Goal: Task Accomplishment & Management: Manage account settings

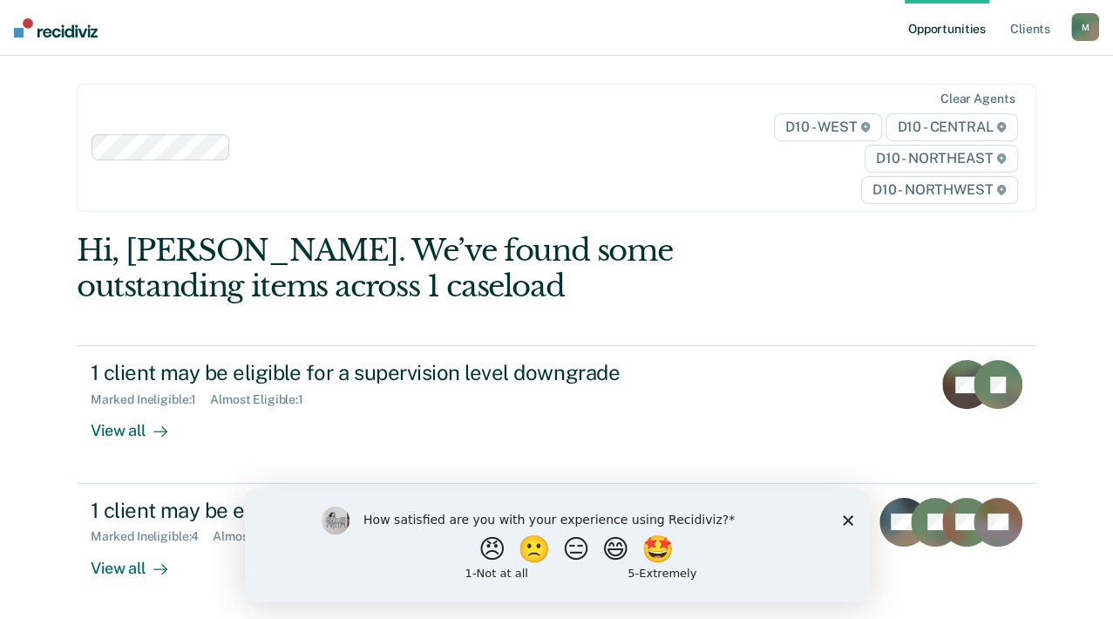
scroll to position [290, 0]
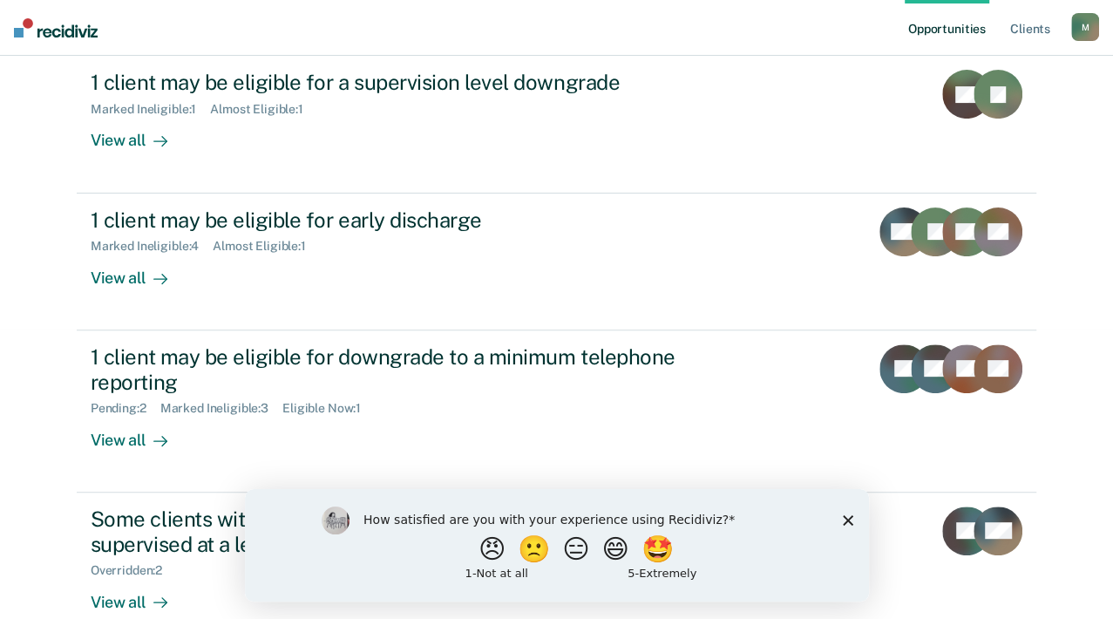
click at [848, 518] on polygon "Close survey" at bounding box center [847, 519] width 10 height 10
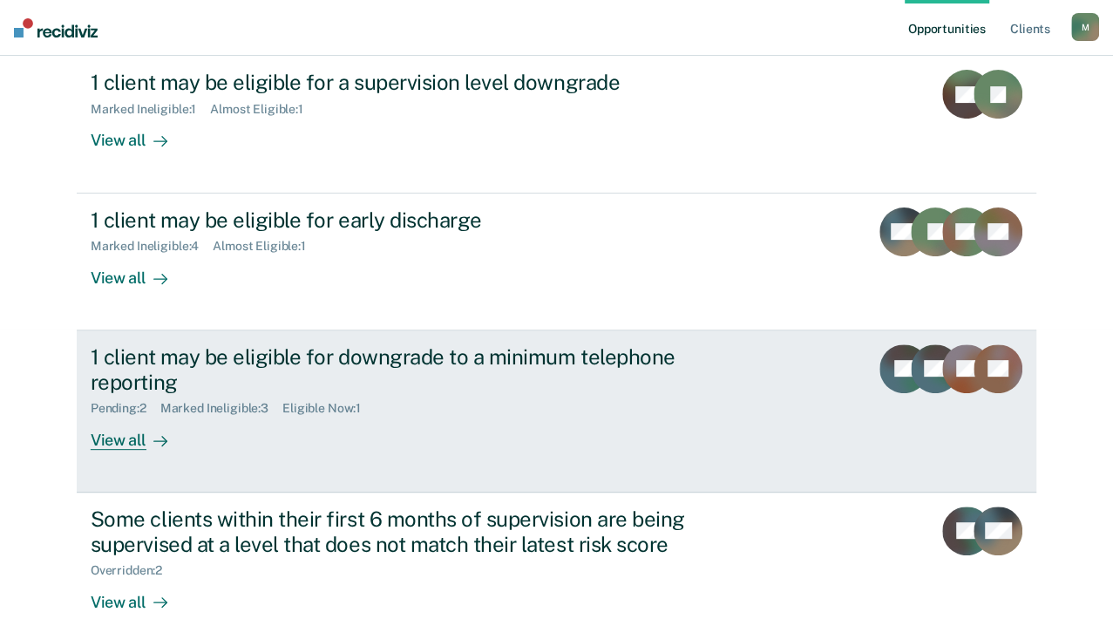
click at [188, 450] on div "View all" at bounding box center [140, 433] width 98 height 34
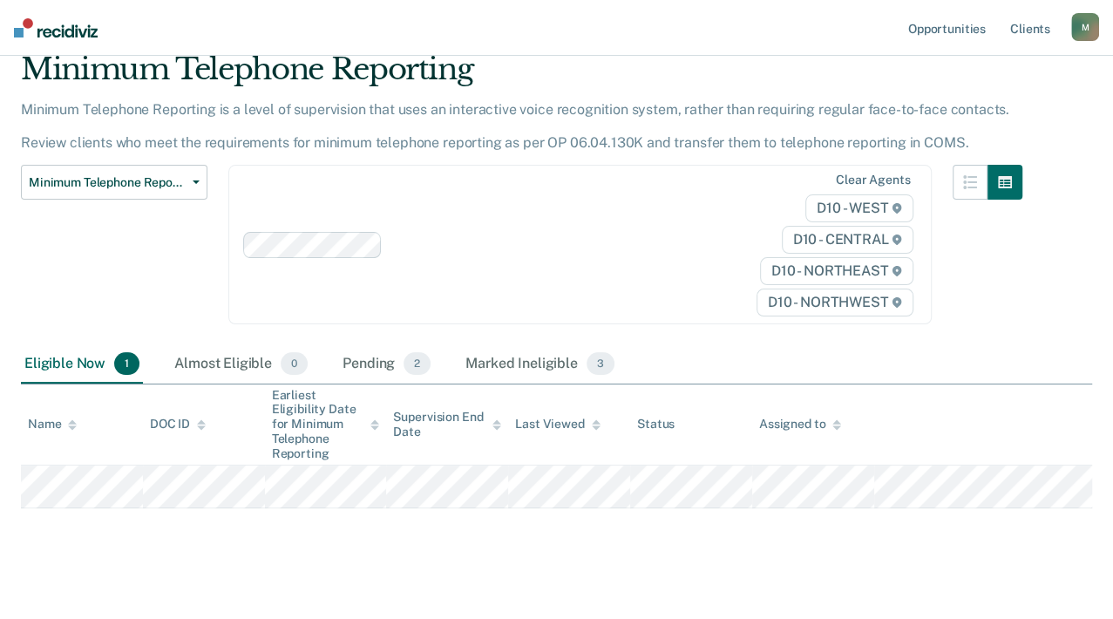
scroll to position [114, 0]
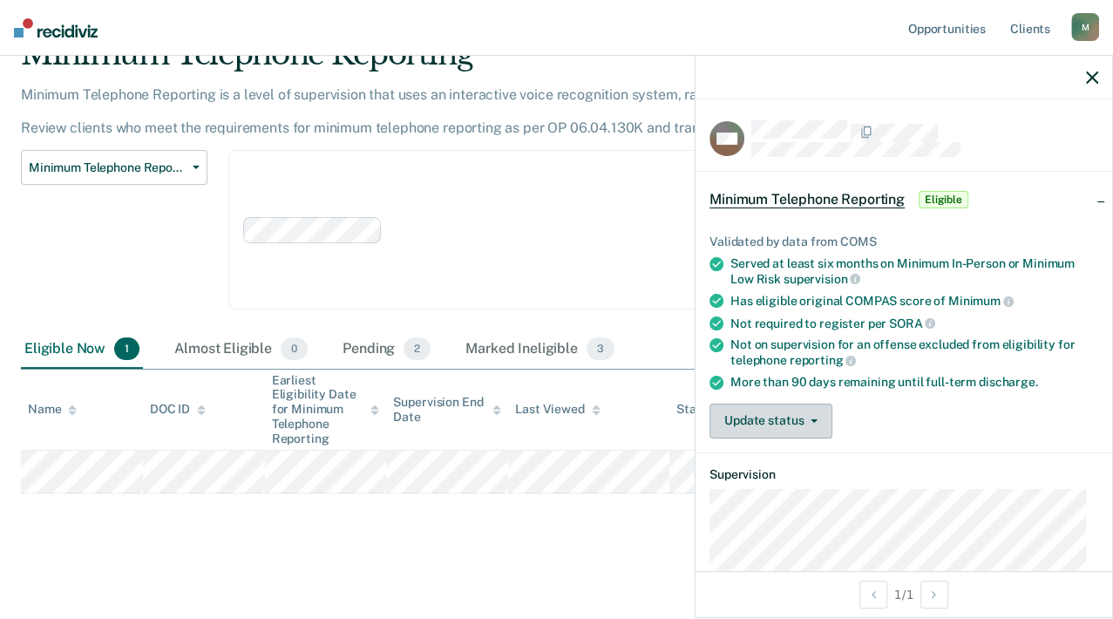
click at [816, 419] on button "Update status" at bounding box center [770, 420] width 123 height 35
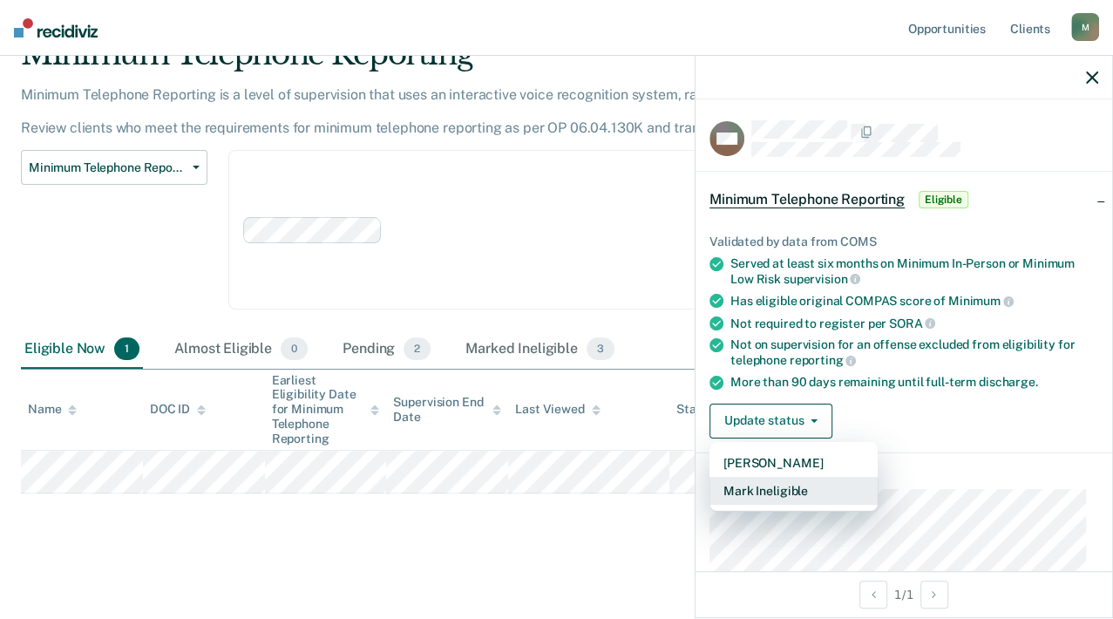
click at [822, 484] on button "Mark Ineligible" at bounding box center [793, 491] width 168 height 28
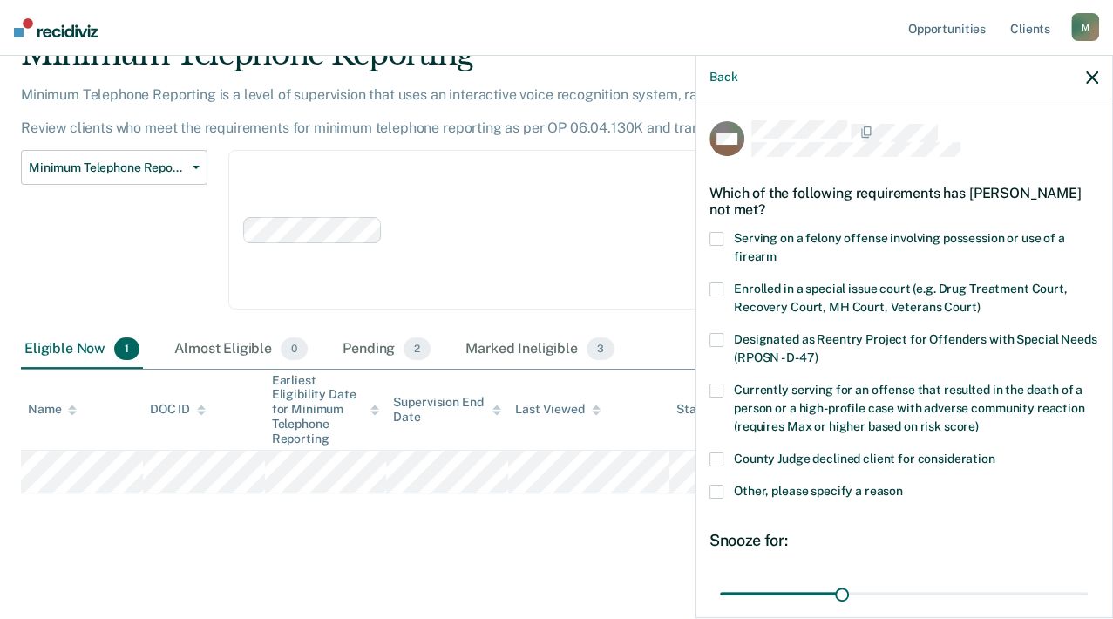
scroll to position [159, 0]
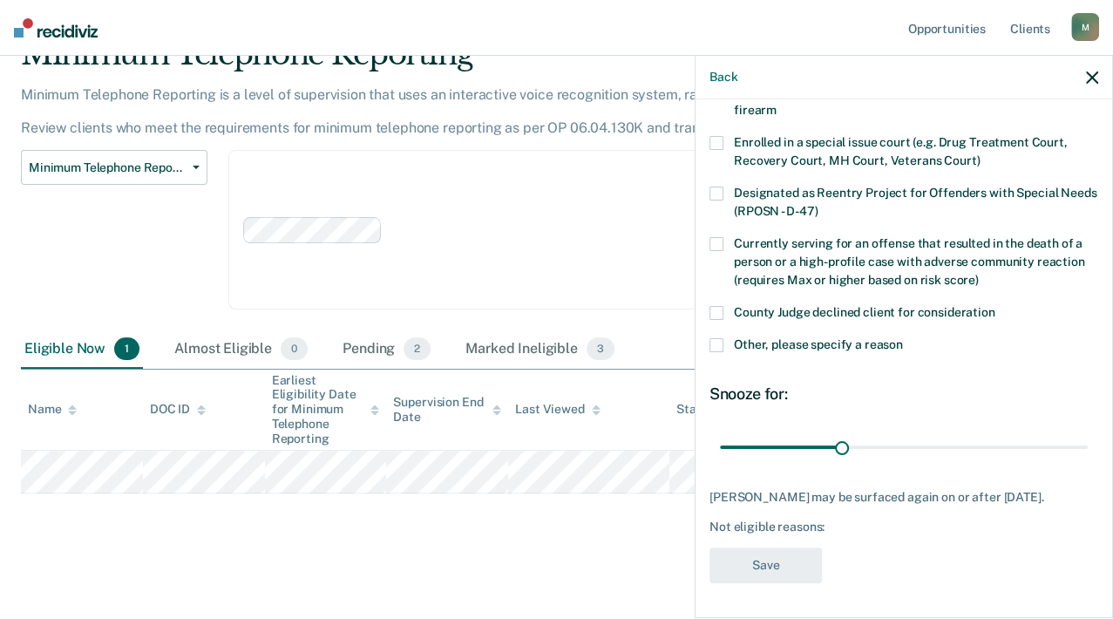
click at [717, 338] on span at bounding box center [716, 345] width 14 height 14
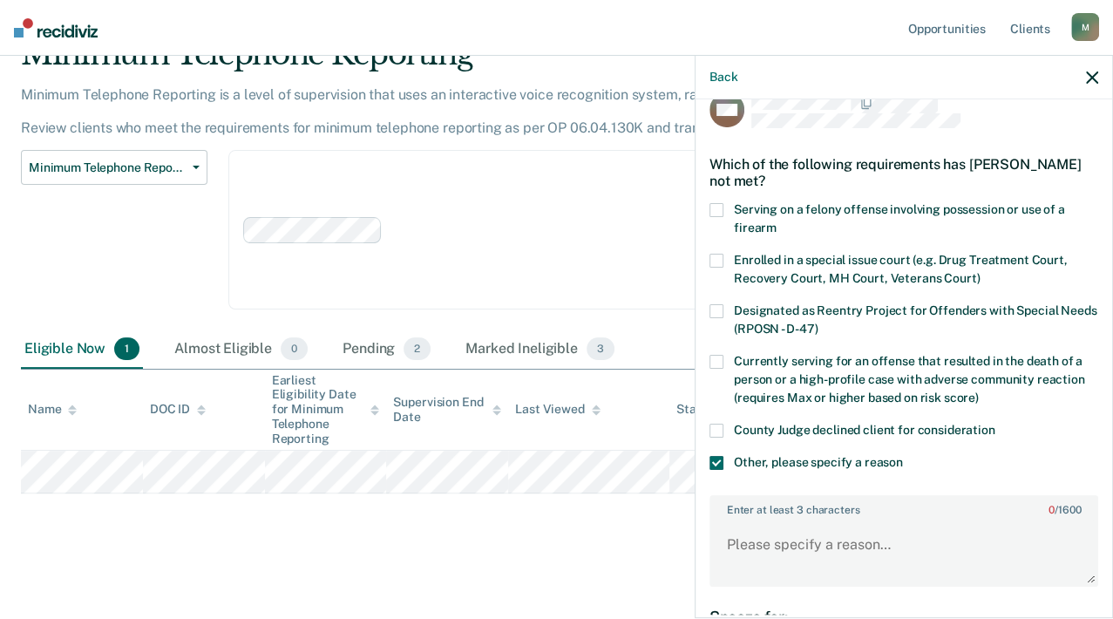
scroll to position [0, 0]
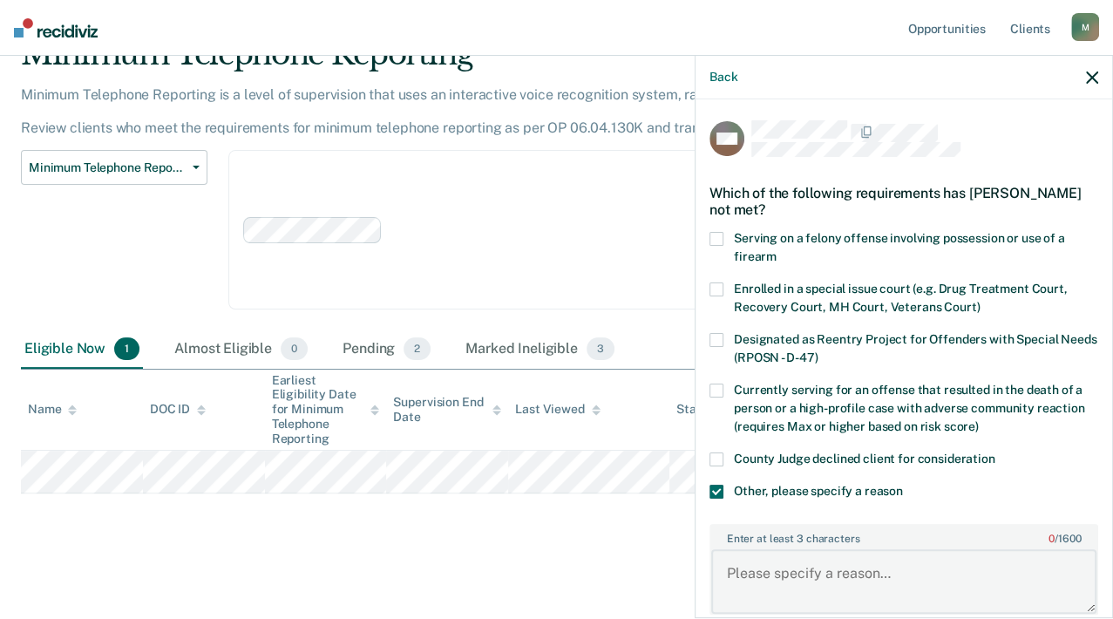
click at [824, 566] on textarea "Enter at least 3 characters 0 / 1600" at bounding box center [903, 581] width 385 height 64
click at [829, 600] on textarea "Enter at least 3 characters 0 / 1600" at bounding box center [903, 581] width 385 height 64
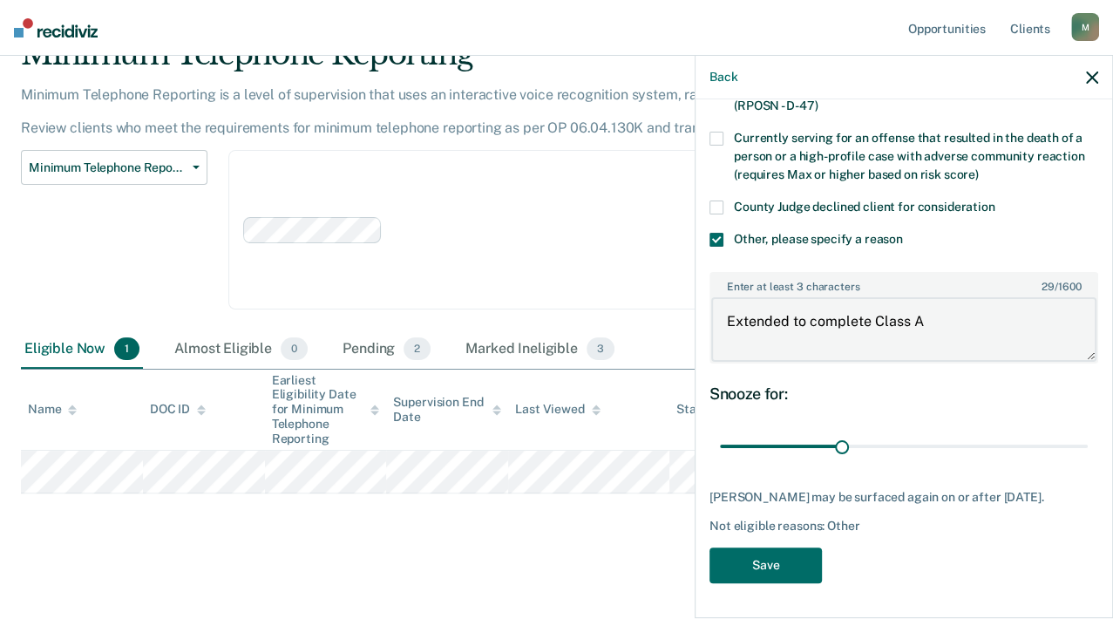
scroll to position [262, 0]
type textarea "Extended to complete Class A"
click at [779, 566] on button "Save" at bounding box center [765, 565] width 112 height 36
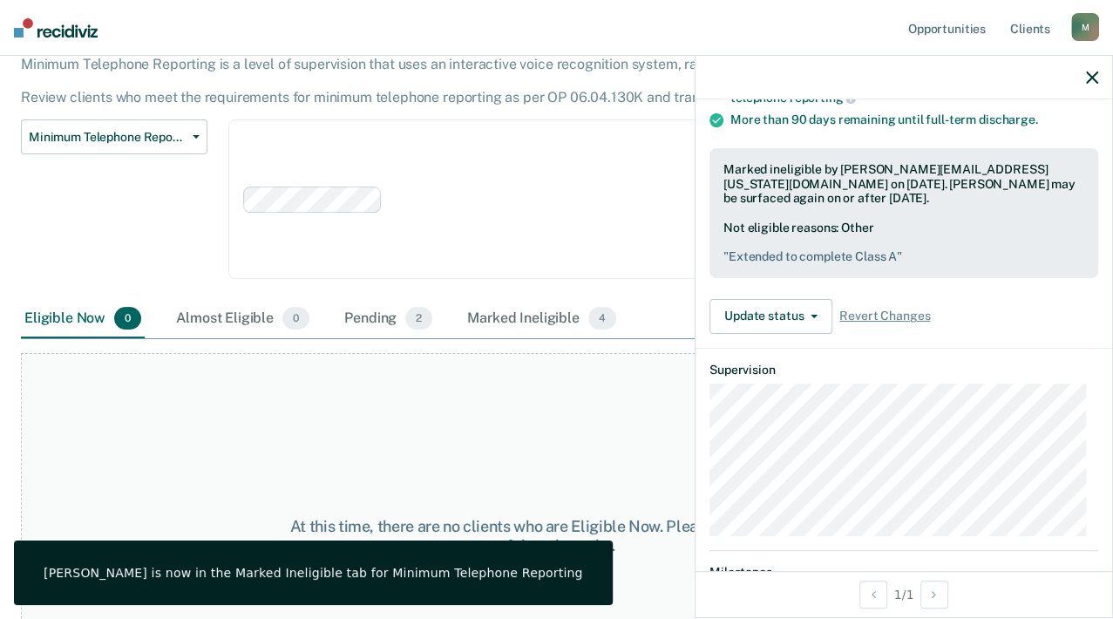
click at [1093, 71] on icon "button" at bounding box center [1092, 77] width 12 height 12
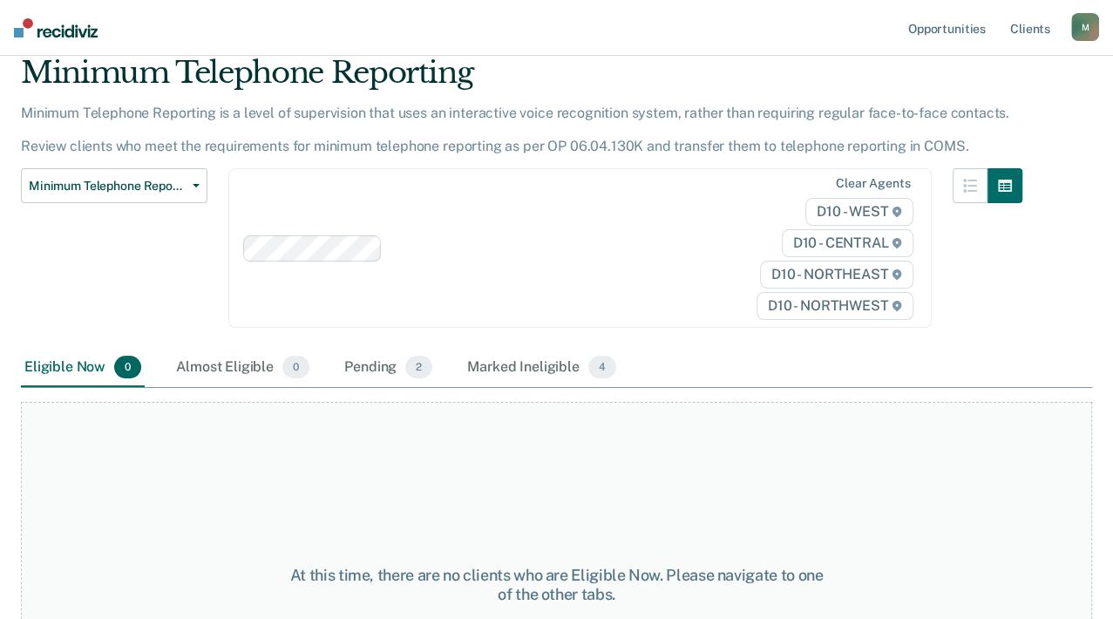
scroll to position [0, 0]
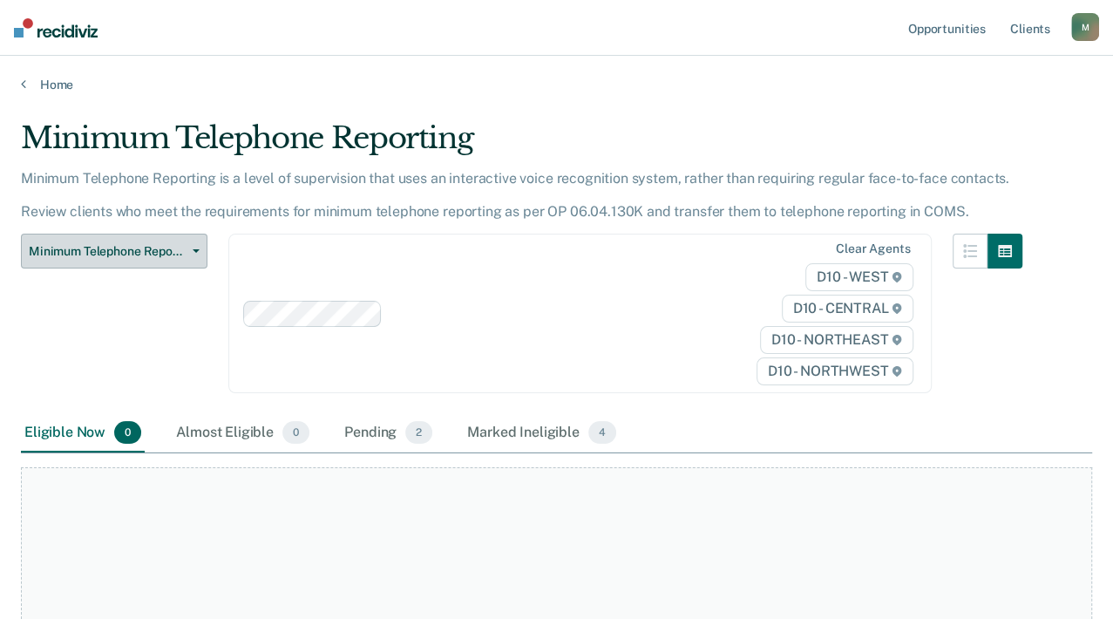
click at [167, 259] on span "Minimum Telephone Reporting" at bounding box center [107, 251] width 157 height 15
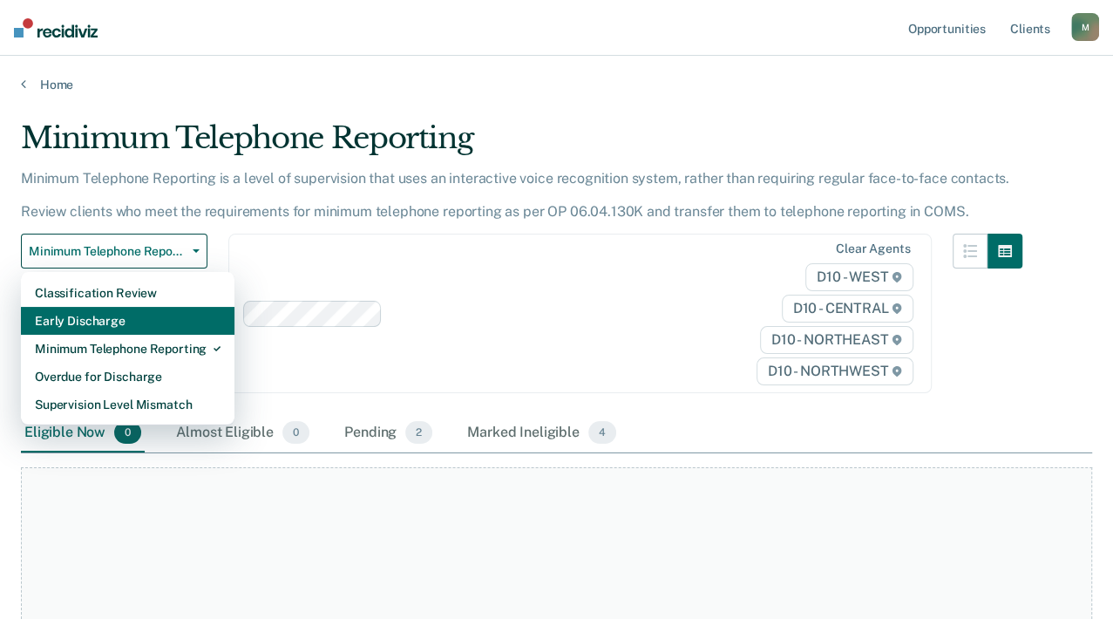
click at [141, 335] on div "Early Discharge" at bounding box center [128, 321] width 186 height 28
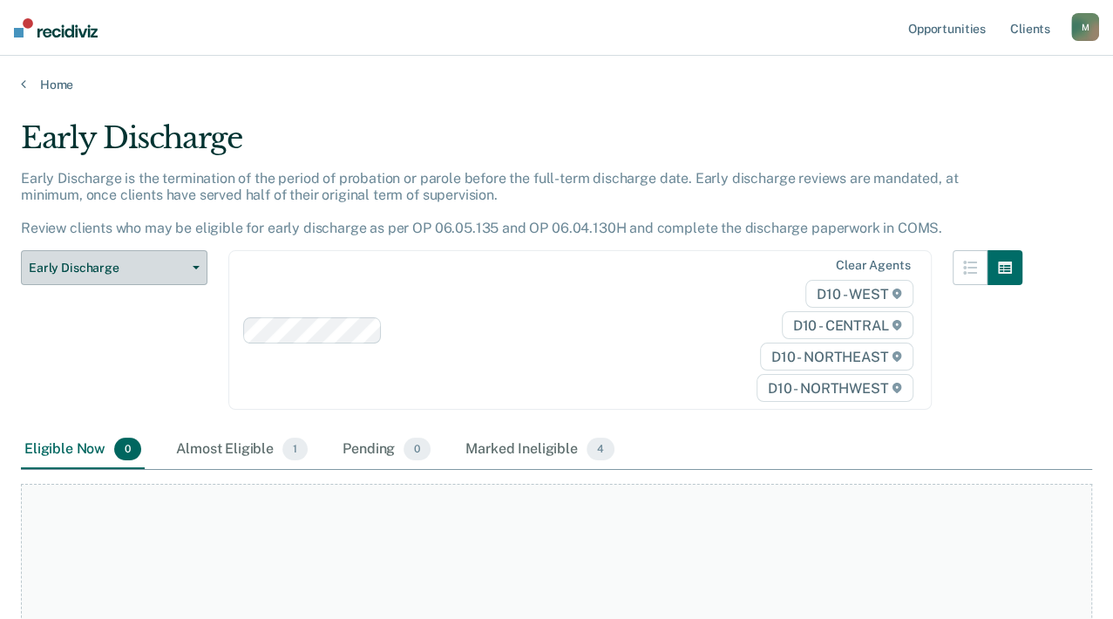
click at [189, 281] on button "Early Discharge" at bounding box center [114, 267] width 186 height 35
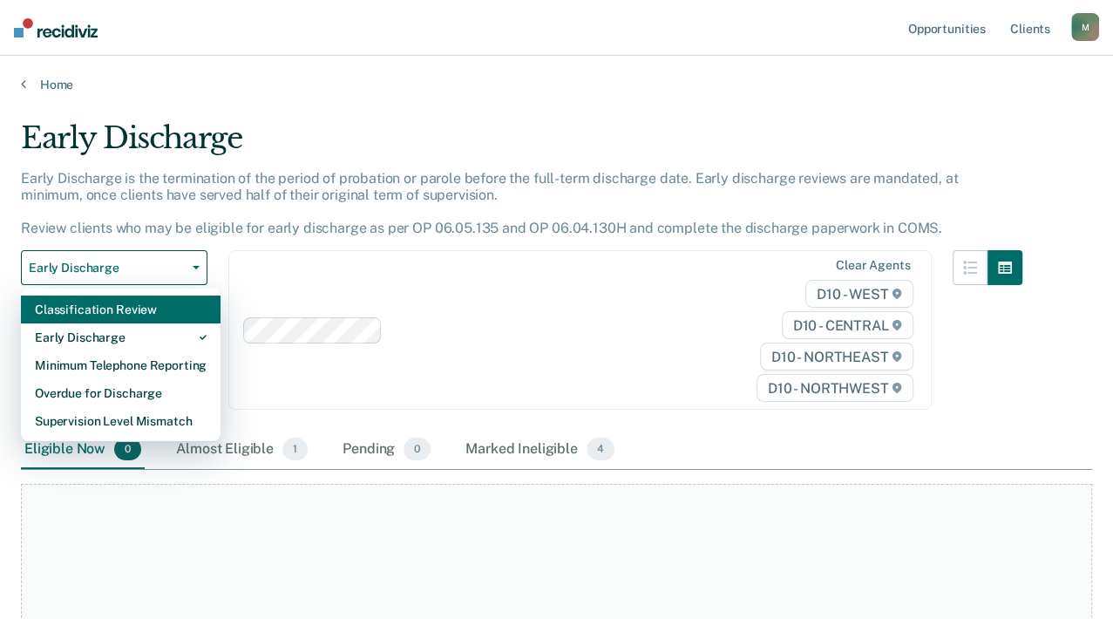
click at [149, 323] on div "Classification Review" at bounding box center [121, 309] width 172 height 28
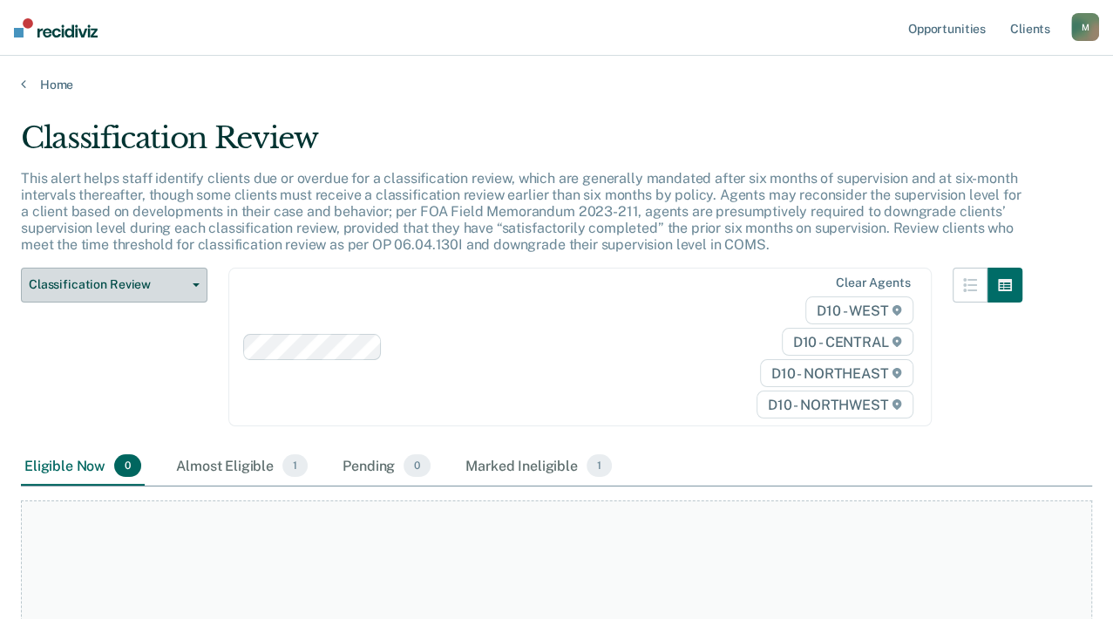
click at [184, 292] on span "Classification Review" at bounding box center [107, 284] width 157 height 15
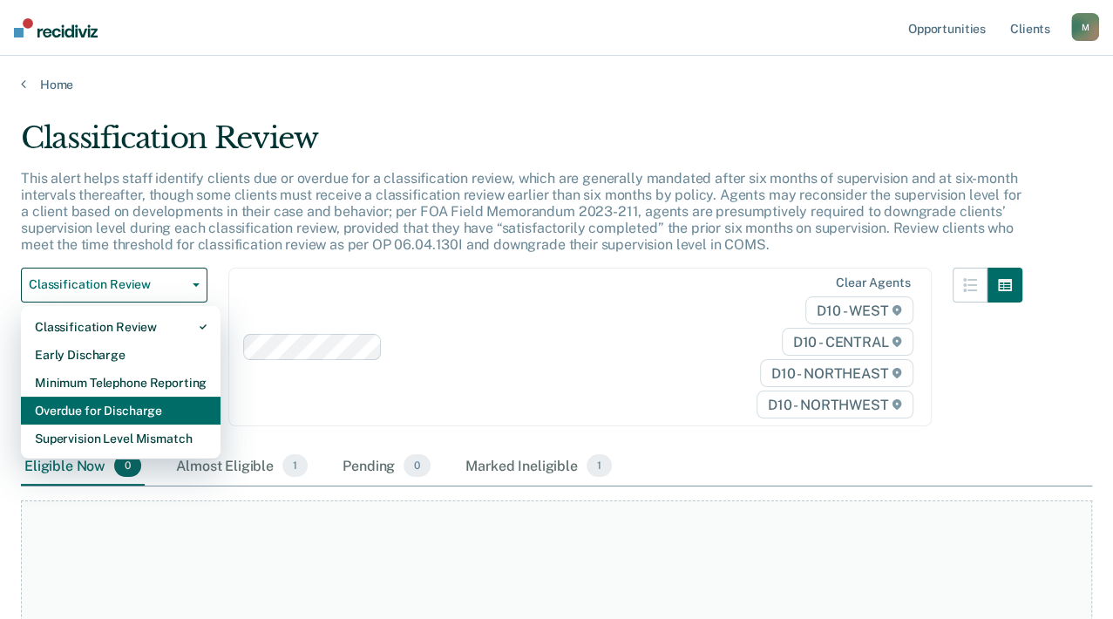
click at [154, 424] on div "Overdue for Discharge" at bounding box center [121, 410] width 172 height 28
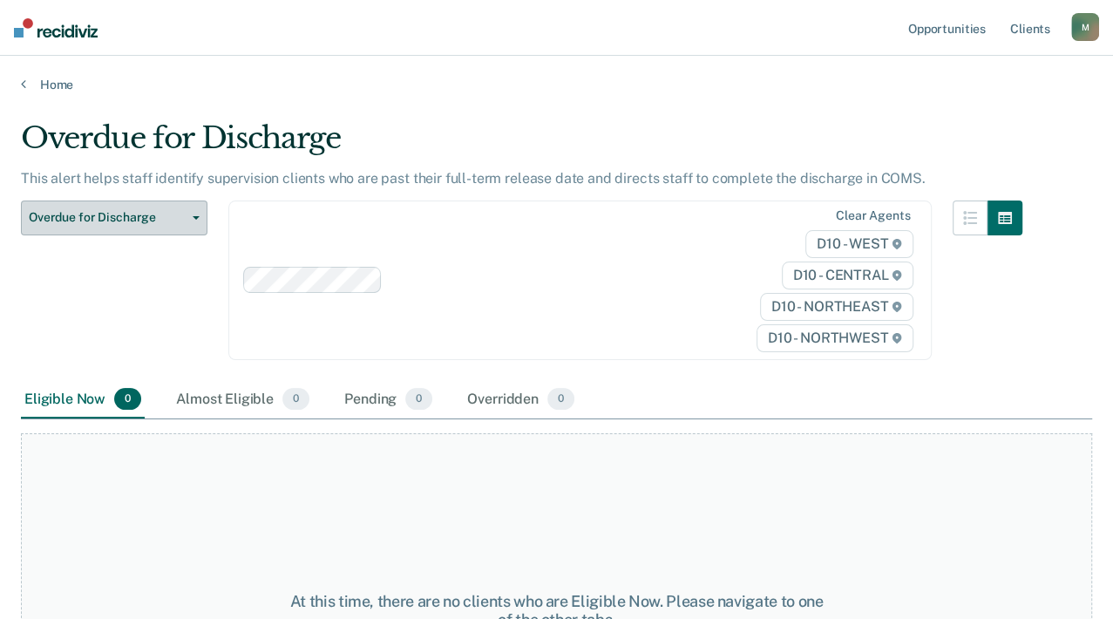
click at [191, 225] on button "Overdue for Discharge" at bounding box center [114, 217] width 186 height 35
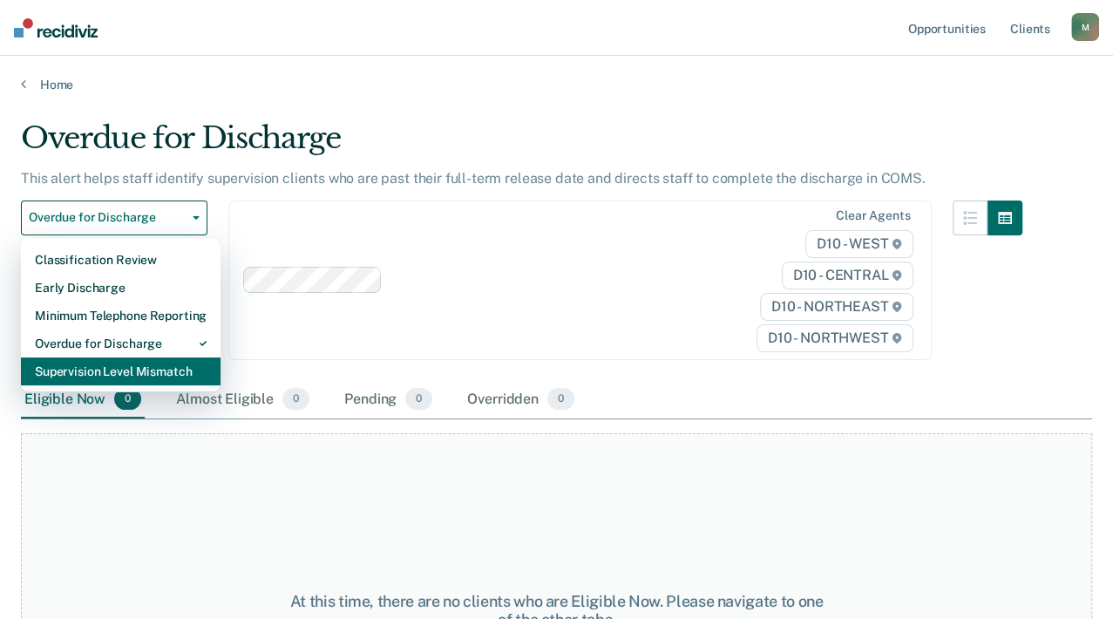
click at [144, 385] on div "Supervision Level Mismatch" at bounding box center [121, 371] width 172 height 28
